Goal: Transaction & Acquisition: Purchase product/service

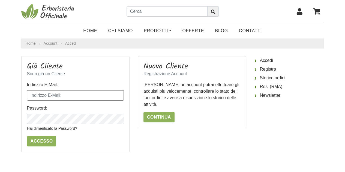
click at [92, 91] on input "Indirizzo E-Mail:" at bounding box center [75, 95] width 97 height 10
type input "violantecelotti@hotmail.it"
click at [46, 141] on input "Accesso" at bounding box center [41, 141] width 29 height 10
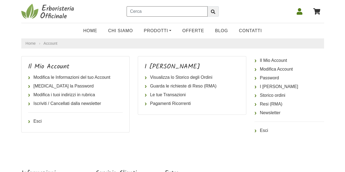
click at [174, 9] on input "text" at bounding box center [167, 11] width 81 height 10
type input "serum al mirtillo"
click at [208, 6] on button "submit" at bounding box center [213, 11] width 11 height 10
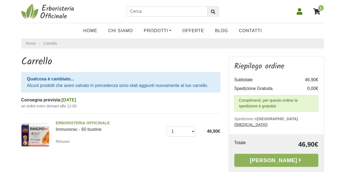
scroll to position [64, 0]
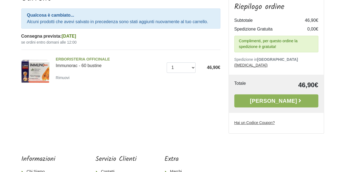
click at [246, 121] on u "Hai un Codice Coupon?" at bounding box center [255, 123] width 41 height 4
click at [0, 0] on input "Hai un Codice Coupon?" at bounding box center [0, 0] width 0 height 0
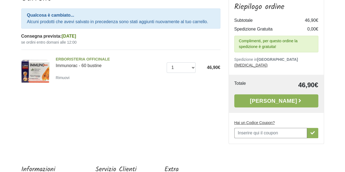
scroll to position [0, 0]
click at [245, 128] on input "Hai un Codice Coupon?" at bounding box center [271, 133] width 73 height 10
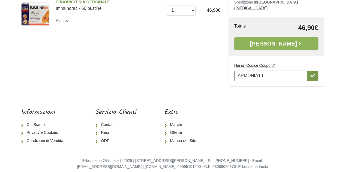
type input "ARMONIA10"
click at [310, 71] on button "button" at bounding box center [312, 76] width 11 height 10
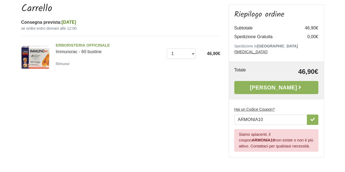
scroll to position [54, 0]
drag, startPoint x: 285, startPoint y: 82, endPoint x: 109, endPoint y: 107, distance: 177.9
click at [109, 107] on div "Carrello Consegna prevista: Venerdì 17 Ottobre se ordini entro domani alle 12:0…" at bounding box center [121, 77] width 208 height 149
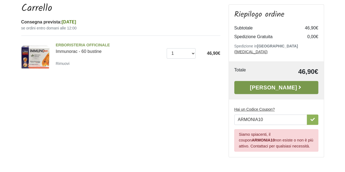
click at [267, 81] on link "Alla Cassa" at bounding box center [277, 87] width 84 height 13
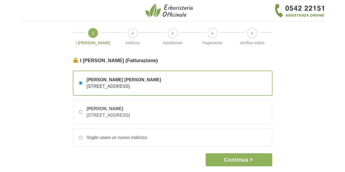
scroll to position [36, 0]
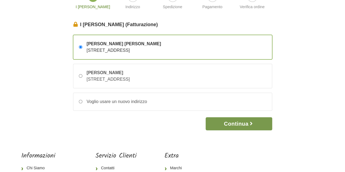
click at [260, 120] on button "Continua" at bounding box center [239, 123] width 66 height 13
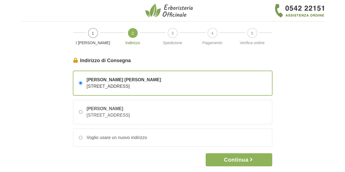
scroll to position [86, 0]
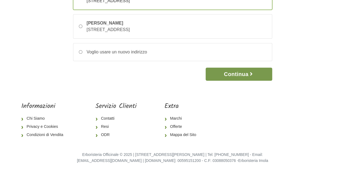
click at [255, 75] on button "Continua" at bounding box center [239, 74] width 66 height 13
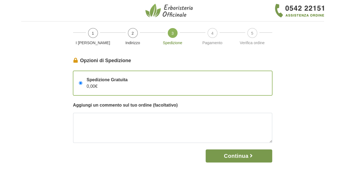
click at [244, 160] on button "Continua" at bounding box center [239, 156] width 66 height 13
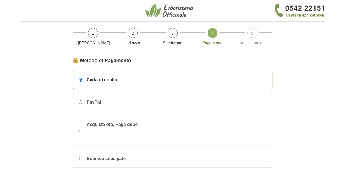
scroll to position [123, 0]
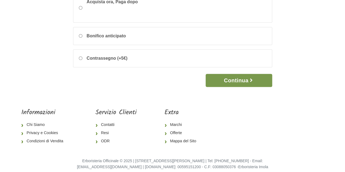
click at [237, 81] on button "Continua" at bounding box center [239, 80] width 66 height 13
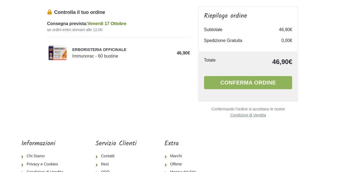
scroll to position [51, 0]
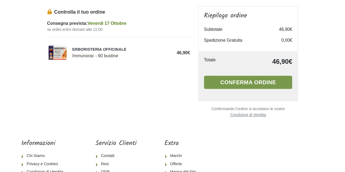
click at [228, 82] on button "Conferma ordine" at bounding box center [248, 82] width 88 height 13
